Goal: Transaction & Acquisition: Book appointment/travel/reservation

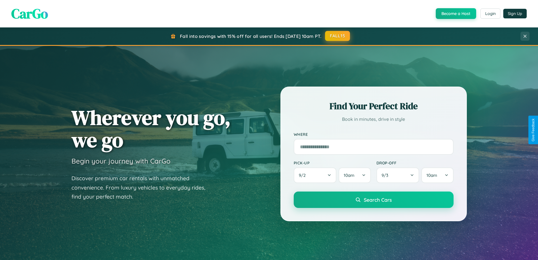
click at [338, 36] on button "FALL15" at bounding box center [337, 36] width 25 height 10
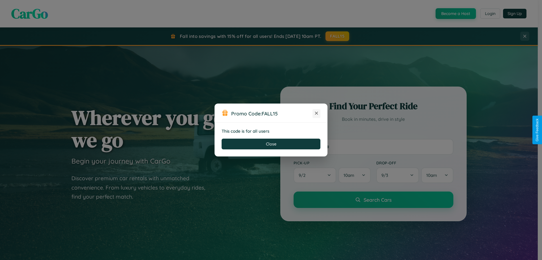
click at [317, 113] on icon at bounding box center [317, 113] width 6 height 6
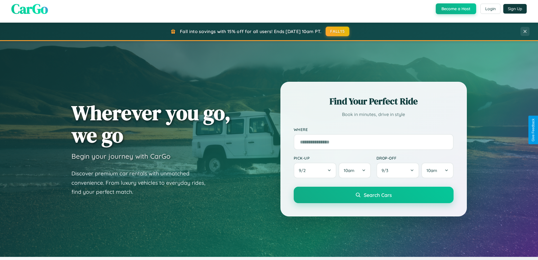
scroll to position [1087, 0]
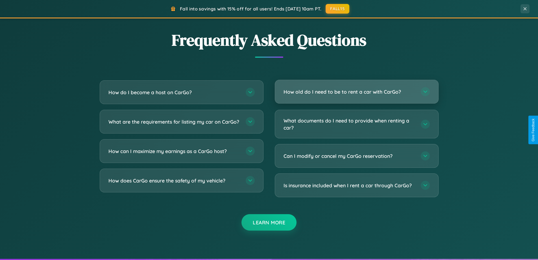
click at [356, 92] on h3 "How old do I need to be to rent a car with CarGo?" at bounding box center [350, 91] width 132 height 7
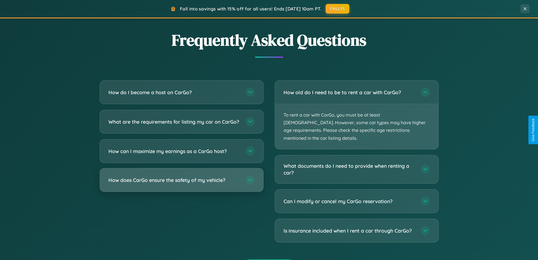
click at [181, 183] on h3 "How does CarGo ensure the safety of my vehicle?" at bounding box center [174, 179] width 132 height 7
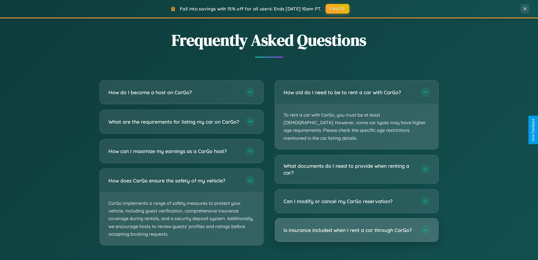
click at [356, 226] on h3 "Is insurance included when I rent a car through CarGo?" at bounding box center [350, 229] width 132 height 7
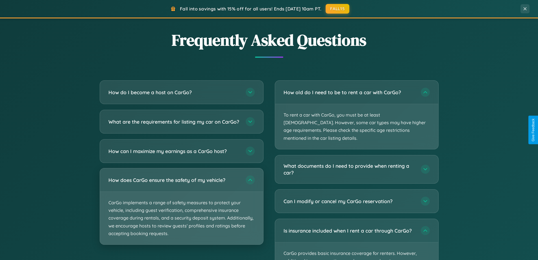
click at [181, 211] on p "CarGo implements a range of safety measures to protect your vehicle, including …" at bounding box center [181, 217] width 163 height 53
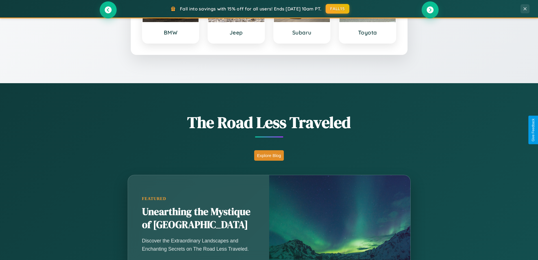
scroll to position [243, 0]
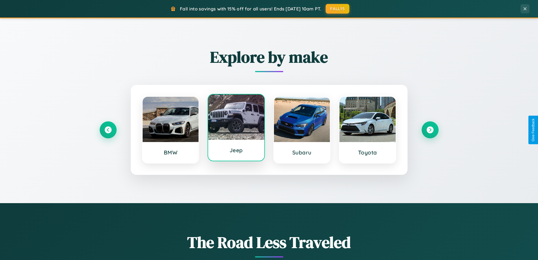
click at [236, 129] on div at bounding box center [236, 116] width 56 height 45
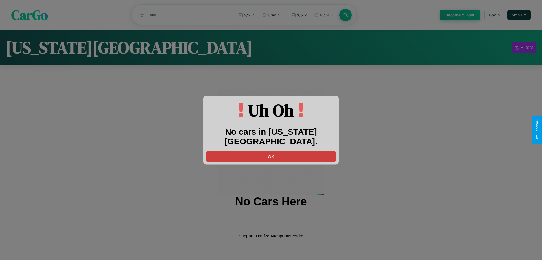
click at [271, 151] on button "OK" at bounding box center [271, 156] width 130 height 10
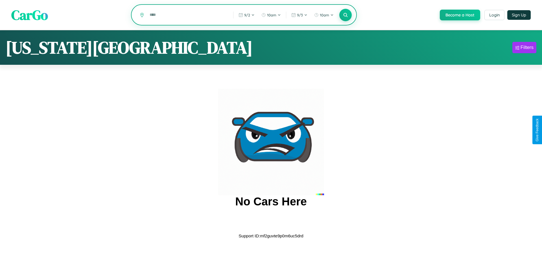
click at [187, 15] on input "text" at bounding box center [187, 15] width 81 height 10
click at [345, 15] on icon at bounding box center [345, 14] width 5 height 5
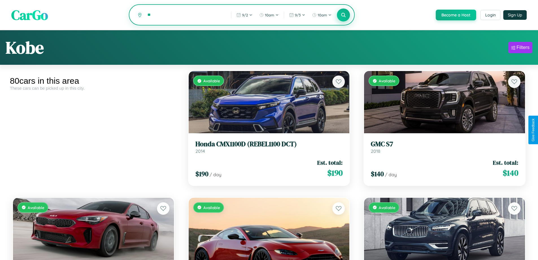
type input "*"
click at [343, 15] on icon at bounding box center [343, 14] width 5 height 5
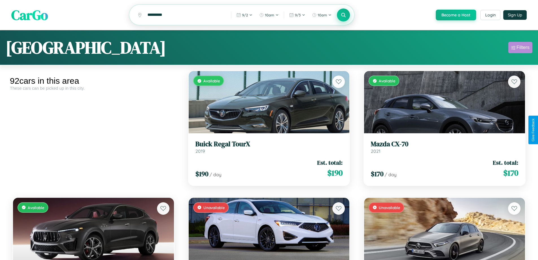
click at [520, 48] on div "Filters" at bounding box center [523, 48] width 13 height 6
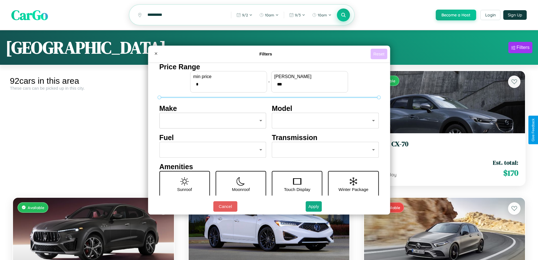
click at [380, 54] on button "Reset" at bounding box center [379, 54] width 17 height 10
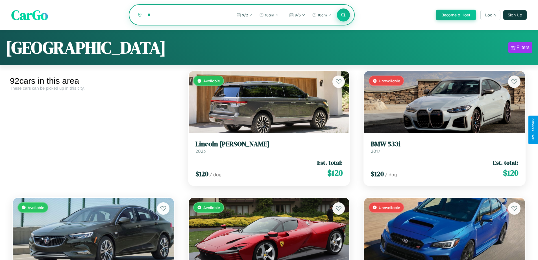
type input "*"
type input "*******"
click at [343, 15] on icon at bounding box center [343, 14] width 5 height 5
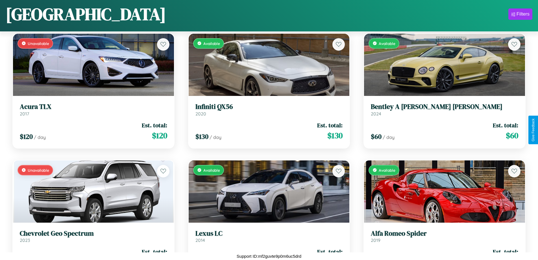
scroll to position [332, 0]
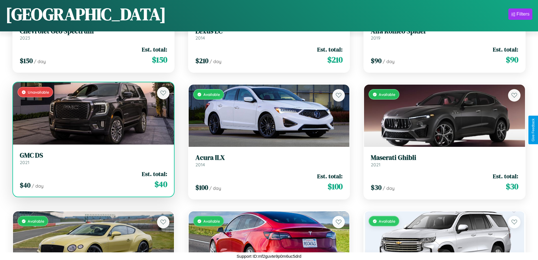
click at [93, 180] on div "$ 40 / day Est. total: $ 40" at bounding box center [93, 179] width 147 height 20
click at [93, 179] on div "$ 40 / day Est. total: $ 40" at bounding box center [93, 179] width 147 height 20
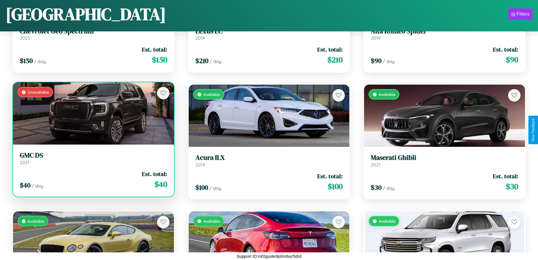
click at [93, 179] on div "$ 40 / day Est. total: $ 40" at bounding box center [93, 179] width 147 height 20
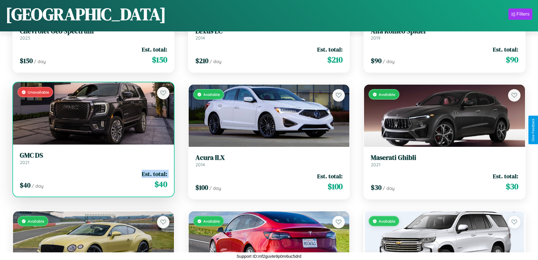
click at [93, 179] on div "$ 40 / day Est. total: $ 40" at bounding box center [93, 179] width 147 height 20
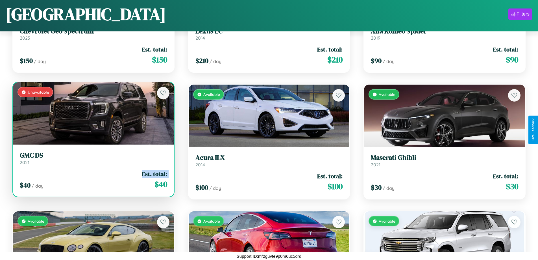
click at [93, 179] on div "$ 40 / day Est. total: $ 40" at bounding box center [93, 179] width 147 height 20
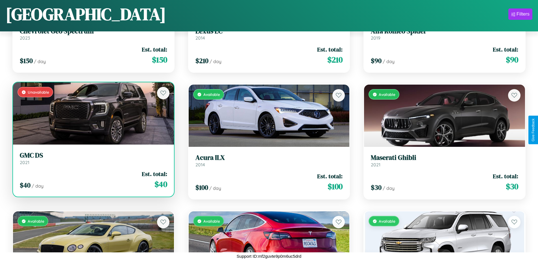
click at [93, 179] on div "$ 40 / day Est. total: $ 40" at bounding box center [93, 179] width 147 height 20
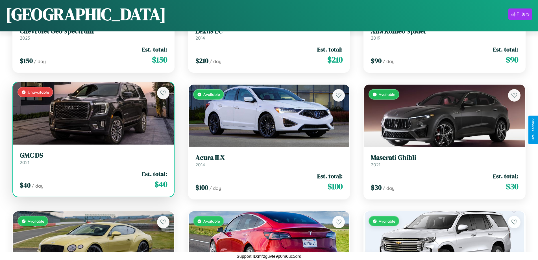
click at [93, 158] on h3 "GMC DS" at bounding box center [93, 155] width 147 height 8
